Goal: Task Accomplishment & Management: Complete application form

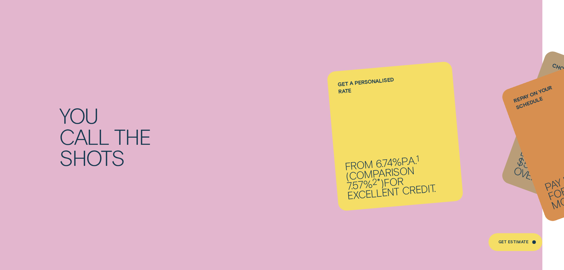
scroll to position [652, 0]
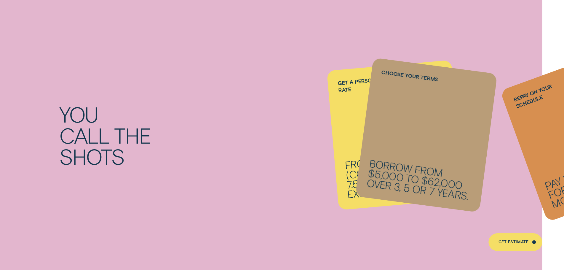
click at [346, 114] on li "Repay on your schedule Pay it back weekly, fortnightly or monthly." at bounding box center [395, 135] width 125 height 140
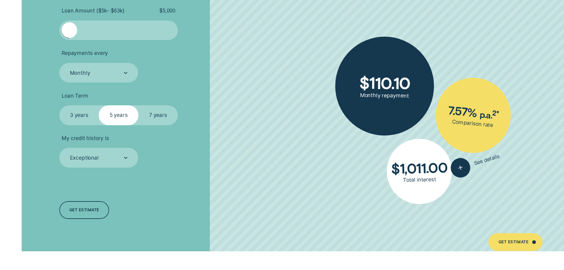
scroll to position [1334, 0]
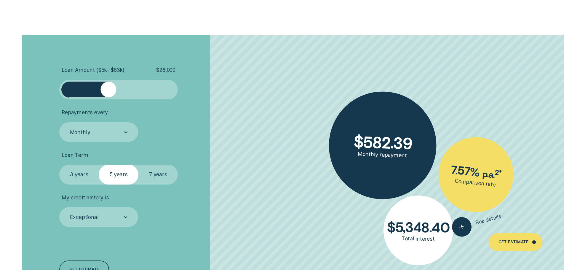
drag, startPoint x: 72, startPoint y: 92, endPoint x: 109, endPoint y: 94, distance: 37.4
click at [109, 94] on div at bounding box center [109, 90] width 16 height 16
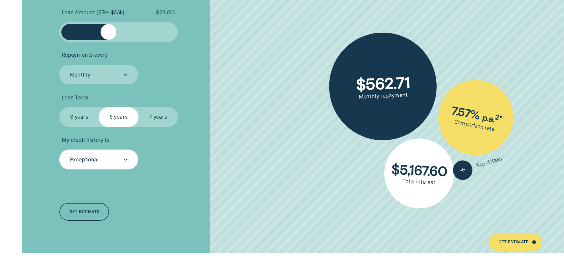
scroll to position [1394, 0]
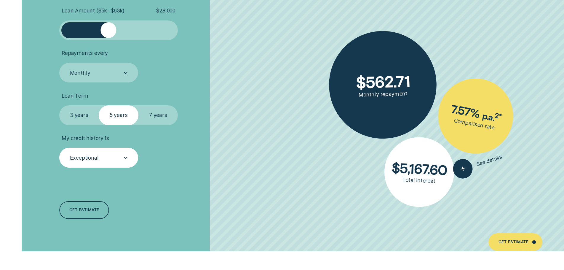
click at [111, 162] on div "Exceptional" at bounding box center [98, 158] width 79 height 20
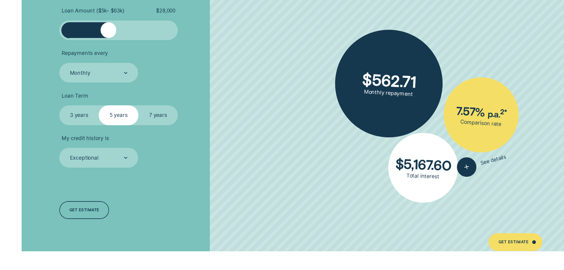
click at [179, 157] on li "My credit history is Exceptional" at bounding box center [150, 151] width 182 height 33
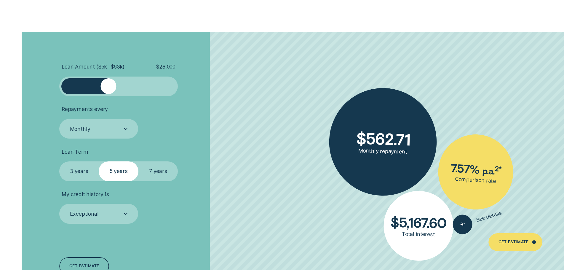
scroll to position [1334, 0]
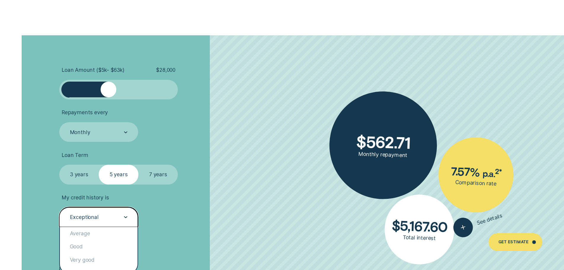
click at [96, 216] on div "Exceptional" at bounding box center [84, 217] width 29 height 7
drag, startPoint x: 90, startPoint y: 230, endPoint x: 93, endPoint y: 229, distance: 3.0
click at [90, 230] on div "Average" at bounding box center [98, 233] width 77 height 13
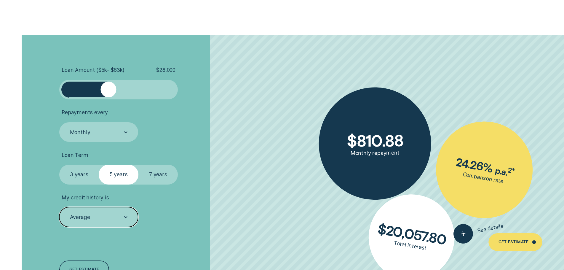
click at [77, 204] on div "My credit history is option Average, selected. Select is focused , press Down t…" at bounding box center [98, 210] width 79 height 33
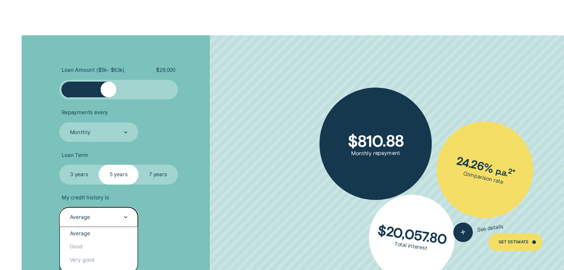
click at [80, 212] on div "Average" at bounding box center [98, 217] width 79 height 20
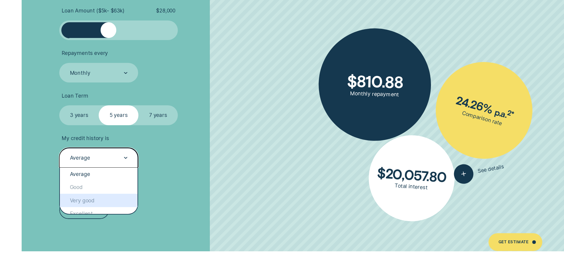
scroll to position [29, 0]
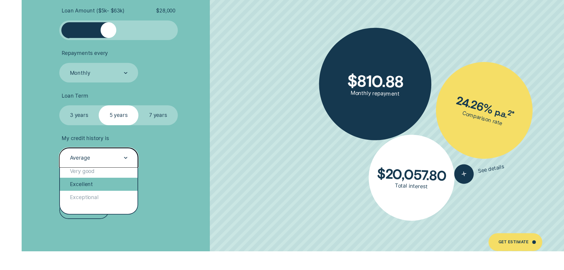
click at [87, 183] on div "Excellent" at bounding box center [98, 184] width 77 height 13
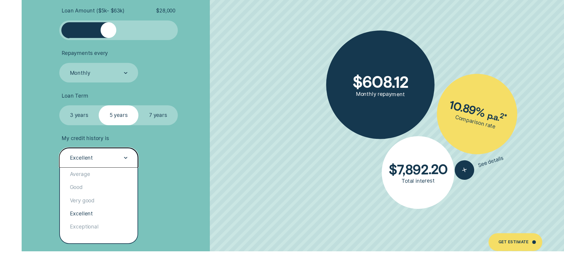
click at [131, 153] on div "Excellent" at bounding box center [98, 158] width 79 height 20
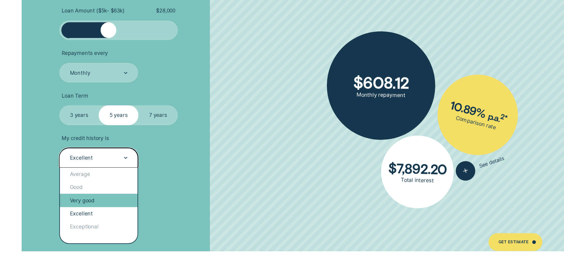
click at [109, 198] on div "Very good" at bounding box center [98, 200] width 77 height 13
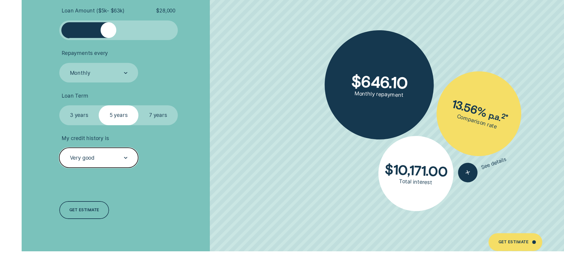
click at [111, 162] on div "Very good" at bounding box center [98, 158] width 79 height 20
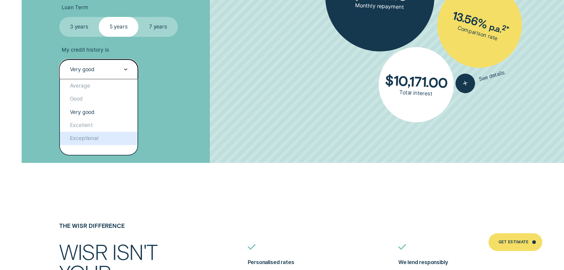
scroll to position [1483, 0]
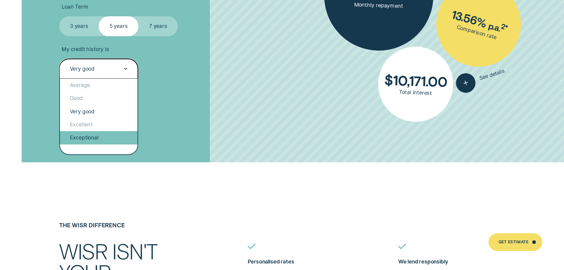
click at [101, 141] on div "Exceptional" at bounding box center [98, 137] width 77 height 13
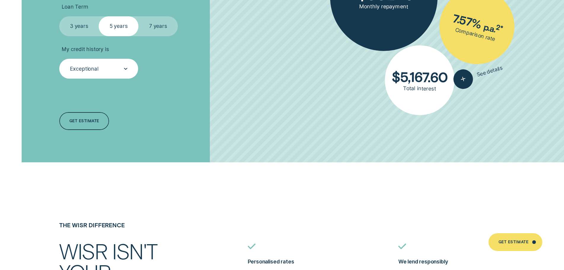
click at [199, 114] on div "Loan Amount ( $5k - $63k ) $ 28,000 Repayments every Monthly Loan Term Select L…" at bounding box center [150, 24] width 188 height 275
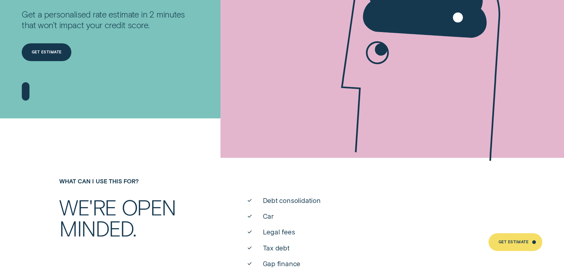
scroll to position [0, 0]
